Goal: Navigation & Orientation: Find specific page/section

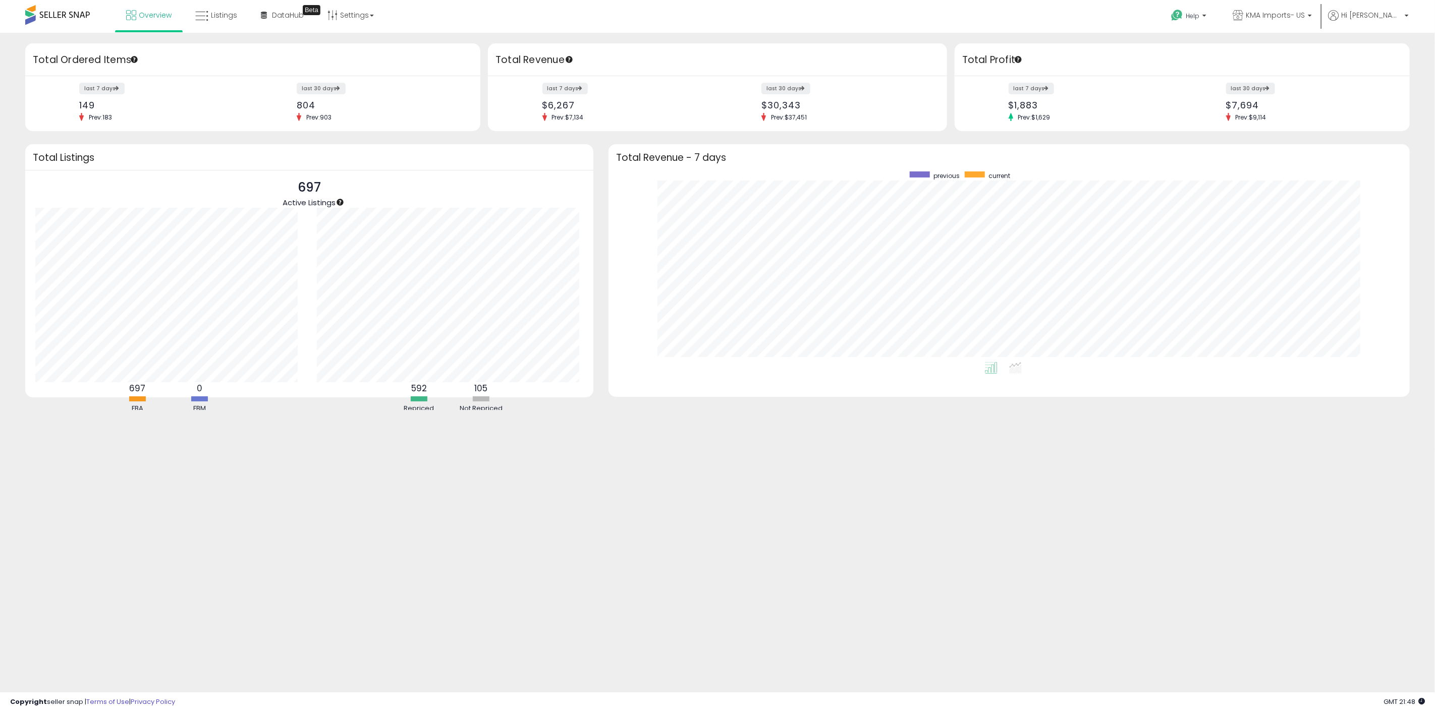
scroll to position [190, 780]
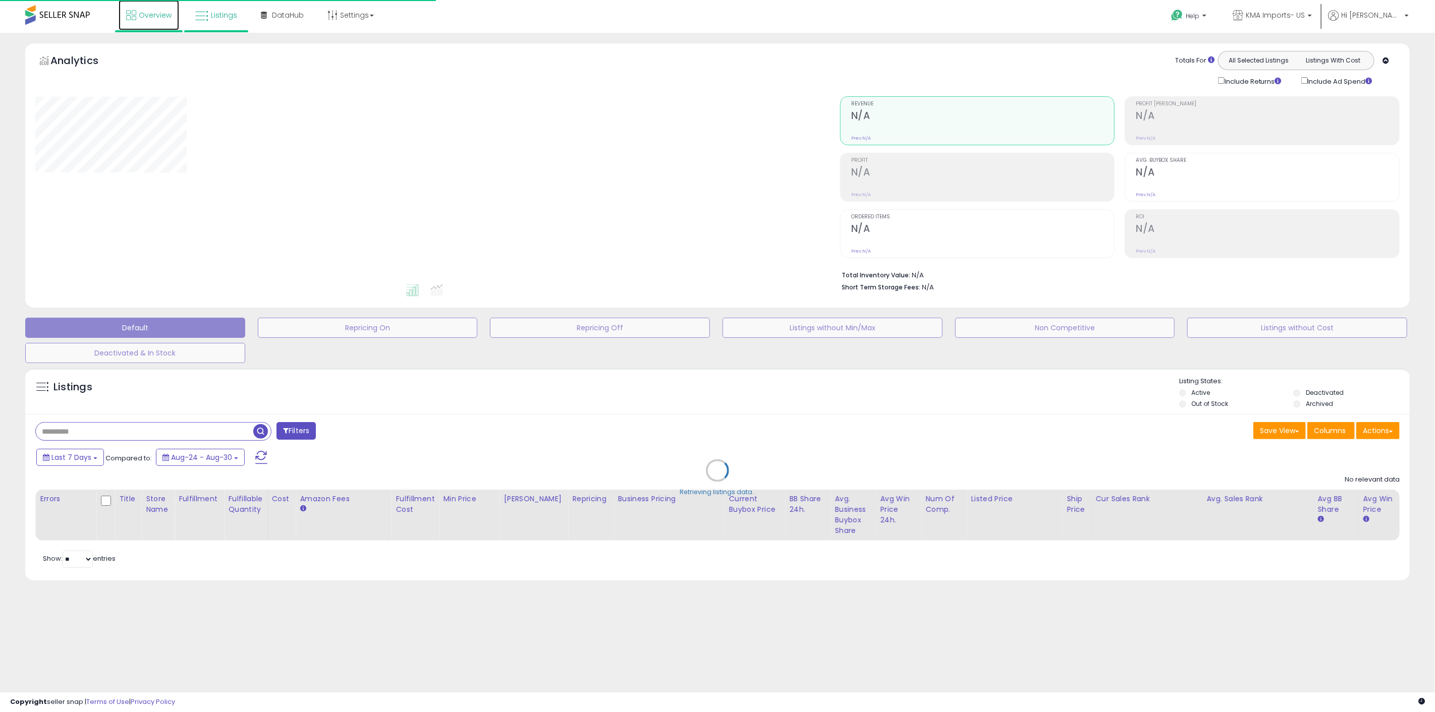
click at [155, 19] on span "Overview" at bounding box center [155, 15] width 33 height 10
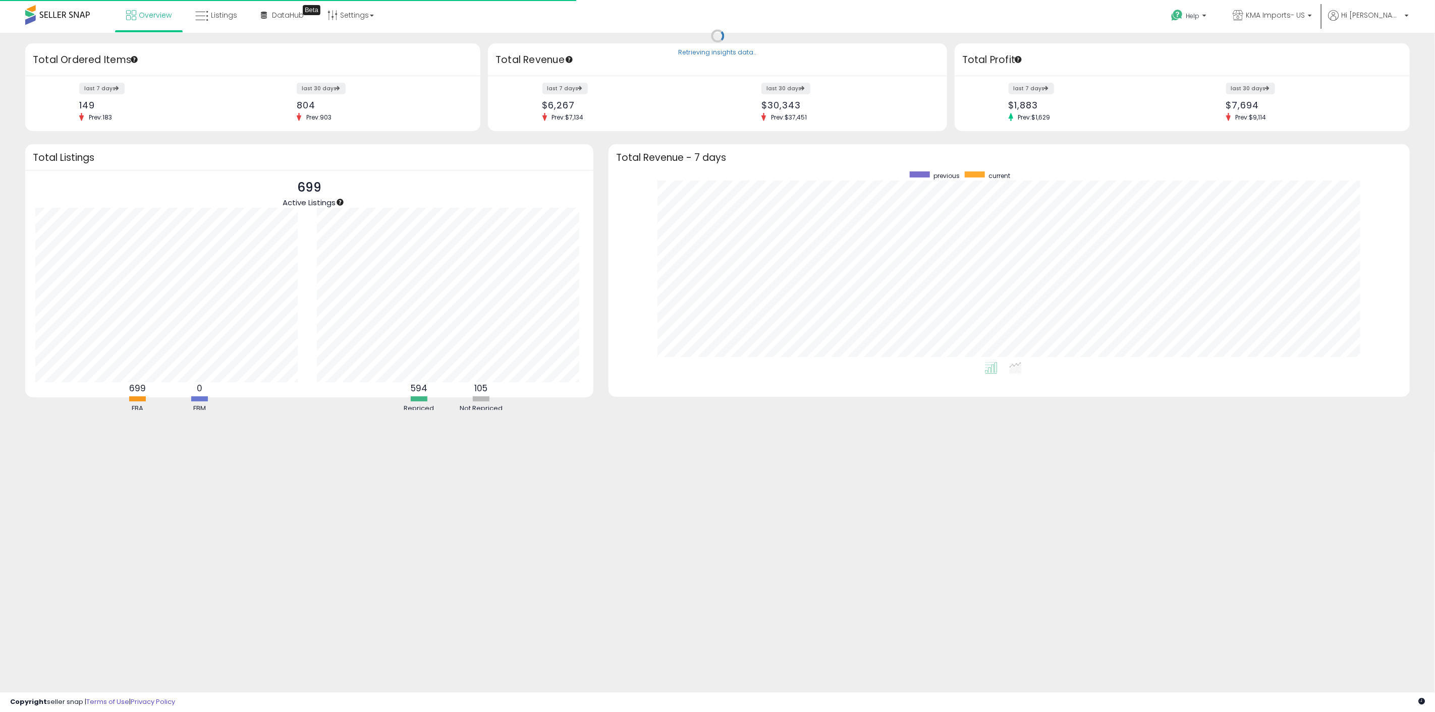
scroll to position [190, 780]
